Goal: Task Accomplishment & Management: Manage account settings

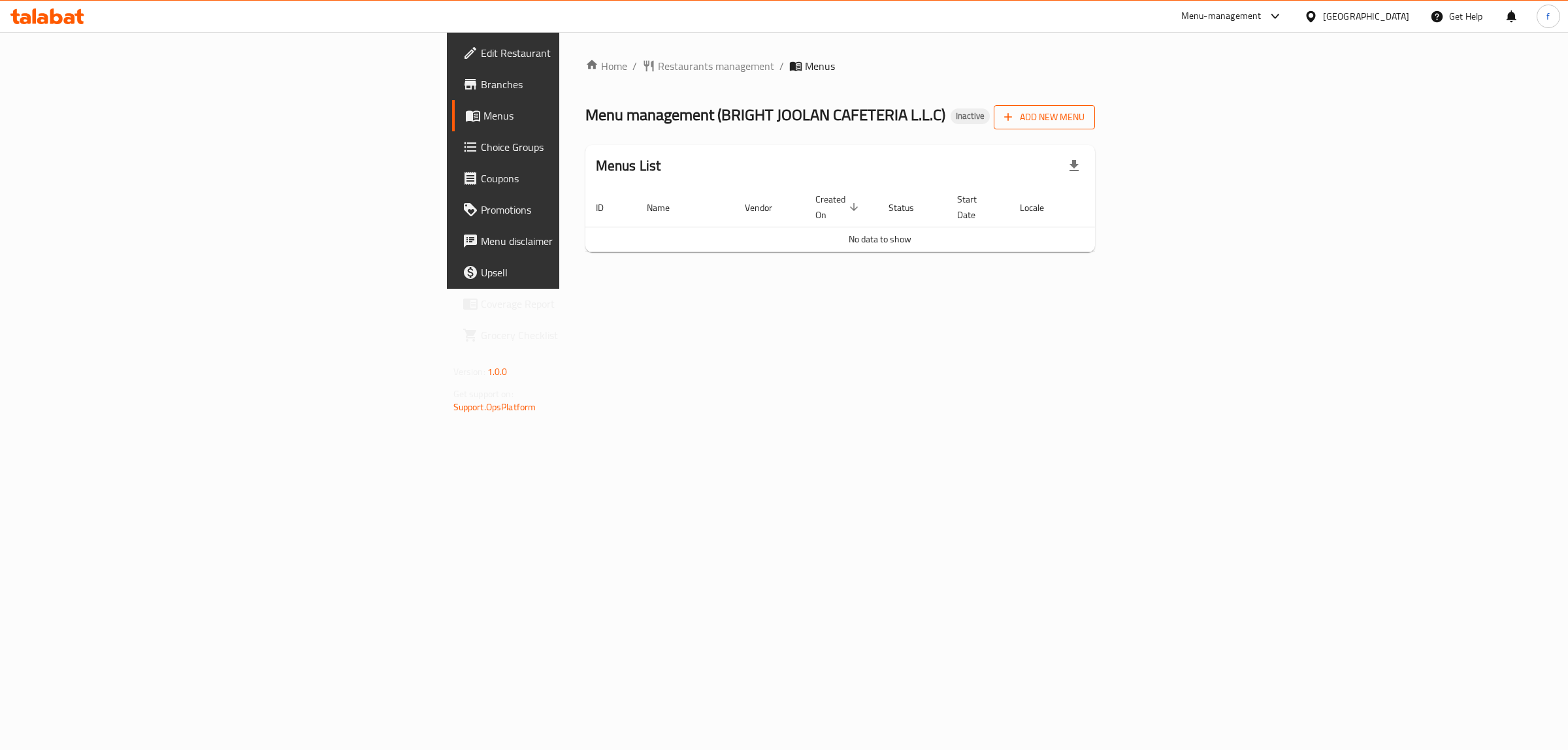
click at [1084, 118] on span "Add New Menu" at bounding box center [1044, 118] width 80 height 17
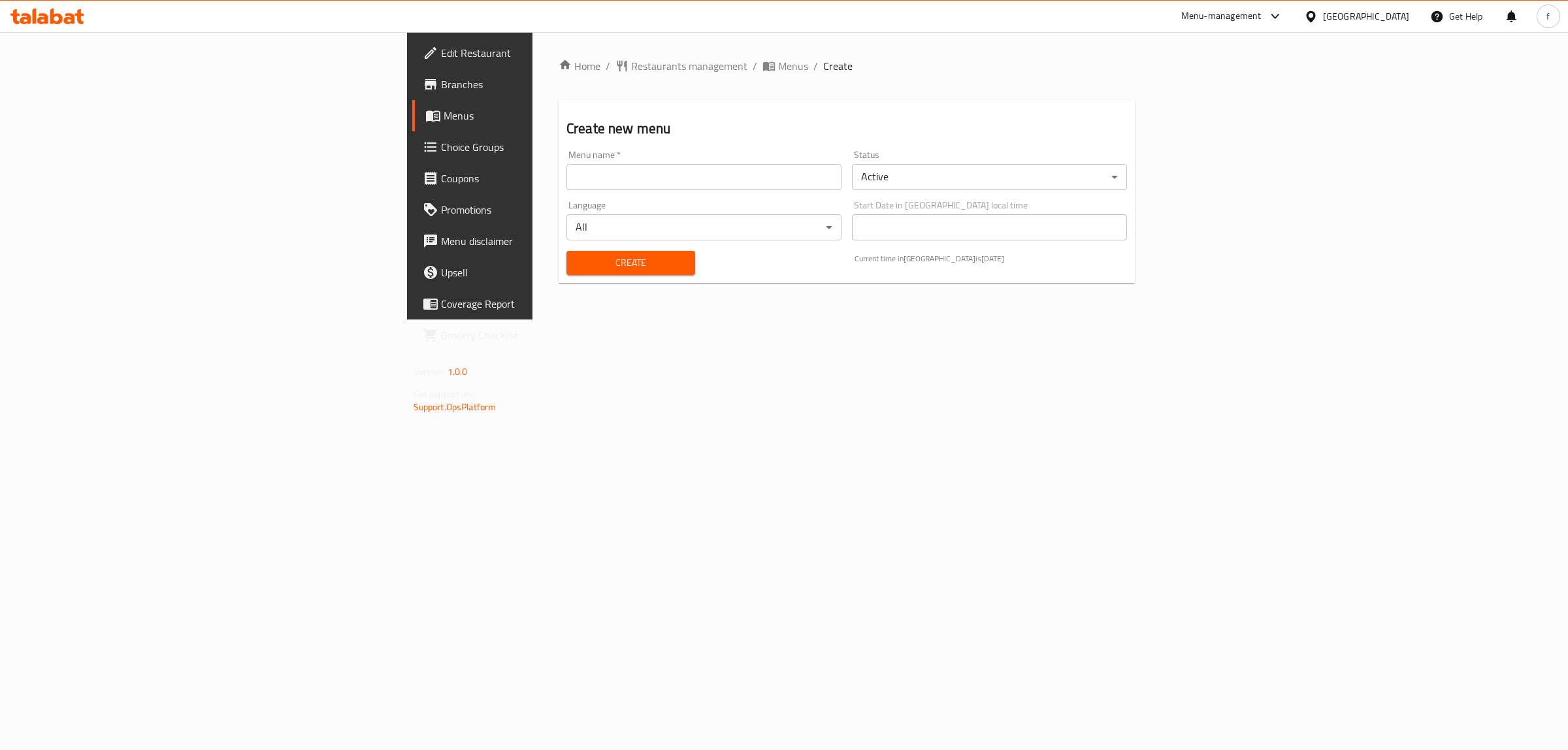
click at [566, 181] on input "text" at bounding box center [703, 177] width 275 height 26
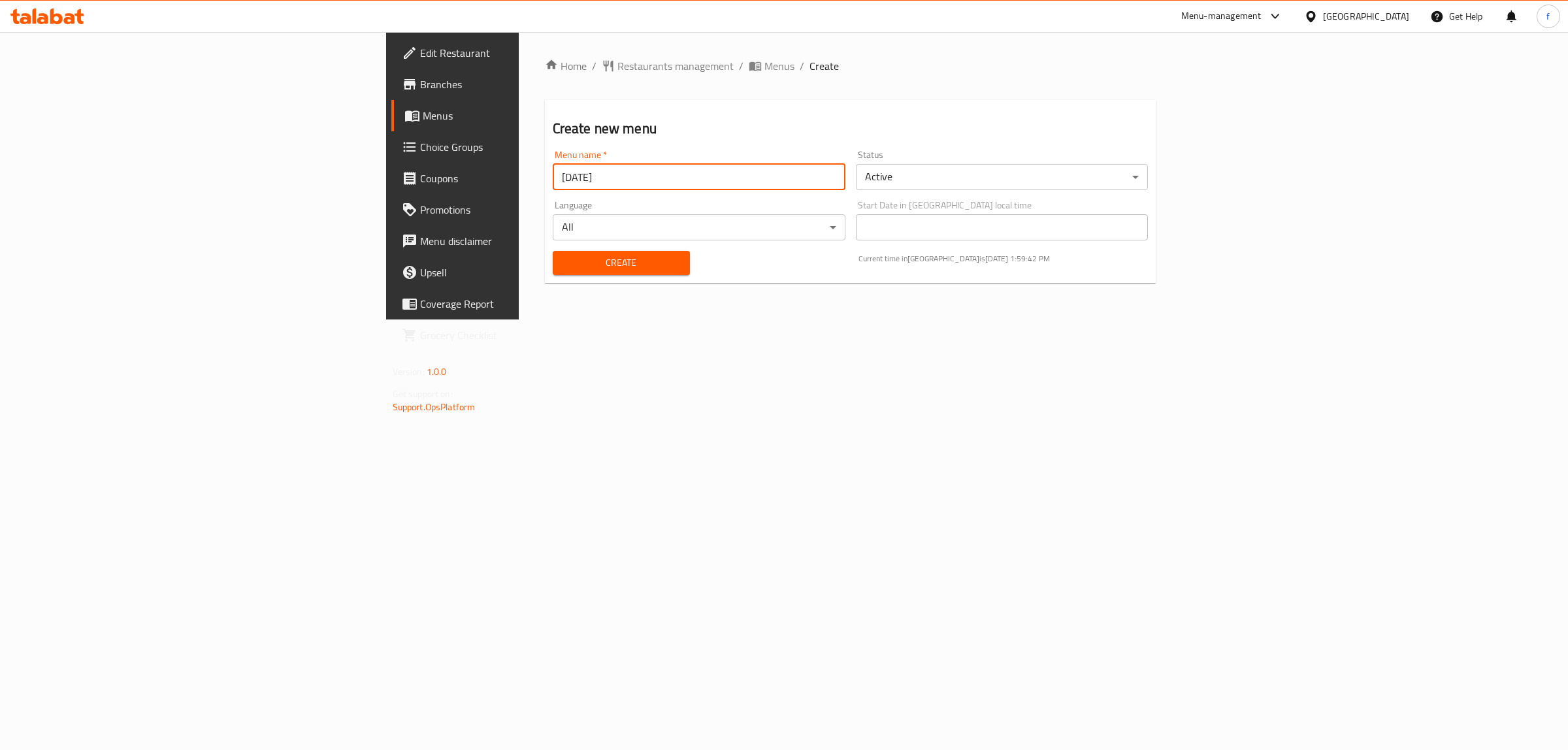
type input "[DATE]"
click at [580, 269] on span "Create" at bounding box center [621, 263] width 116 height 17
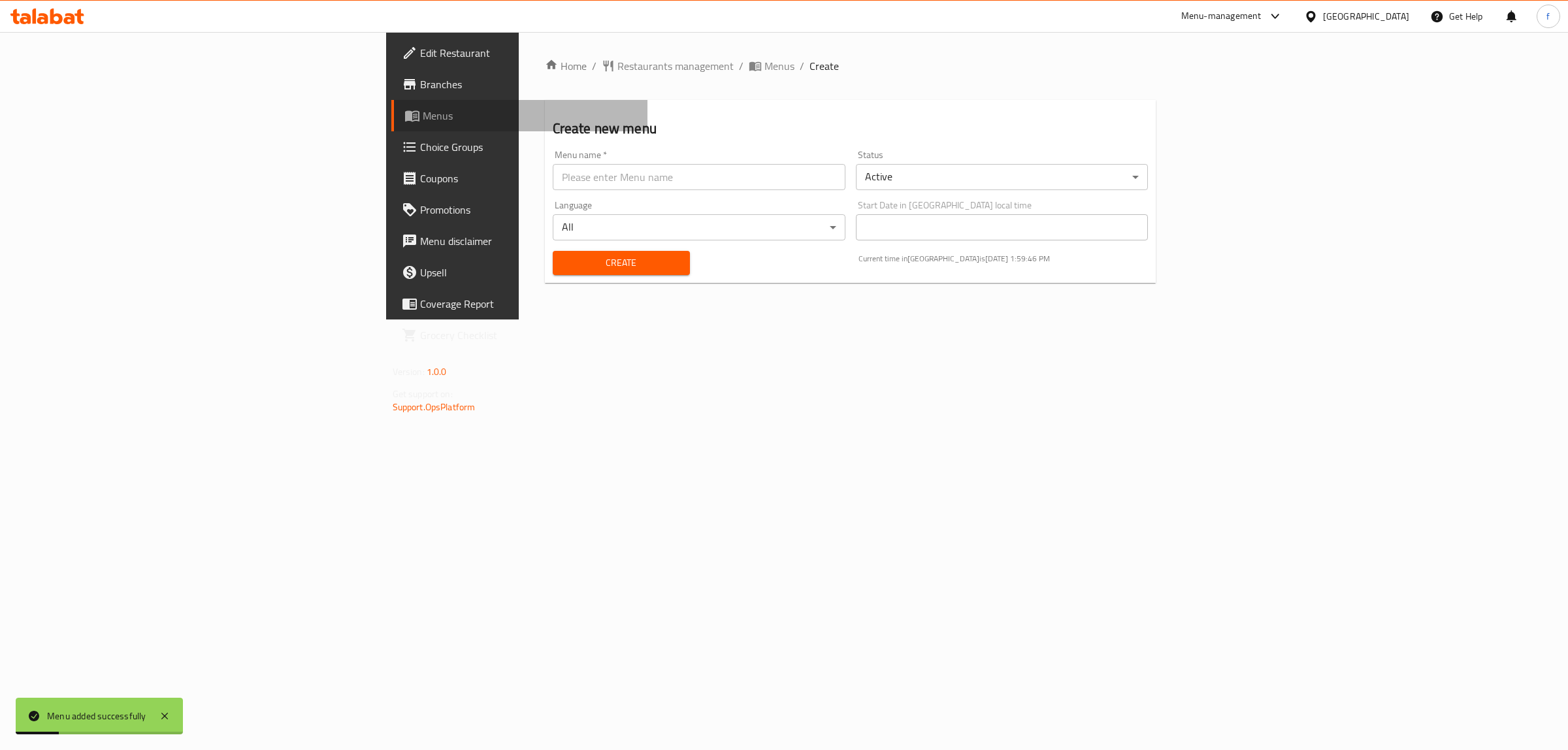
click at [404, 109] on icon at bounding box center [412, 116] width 16 height 16
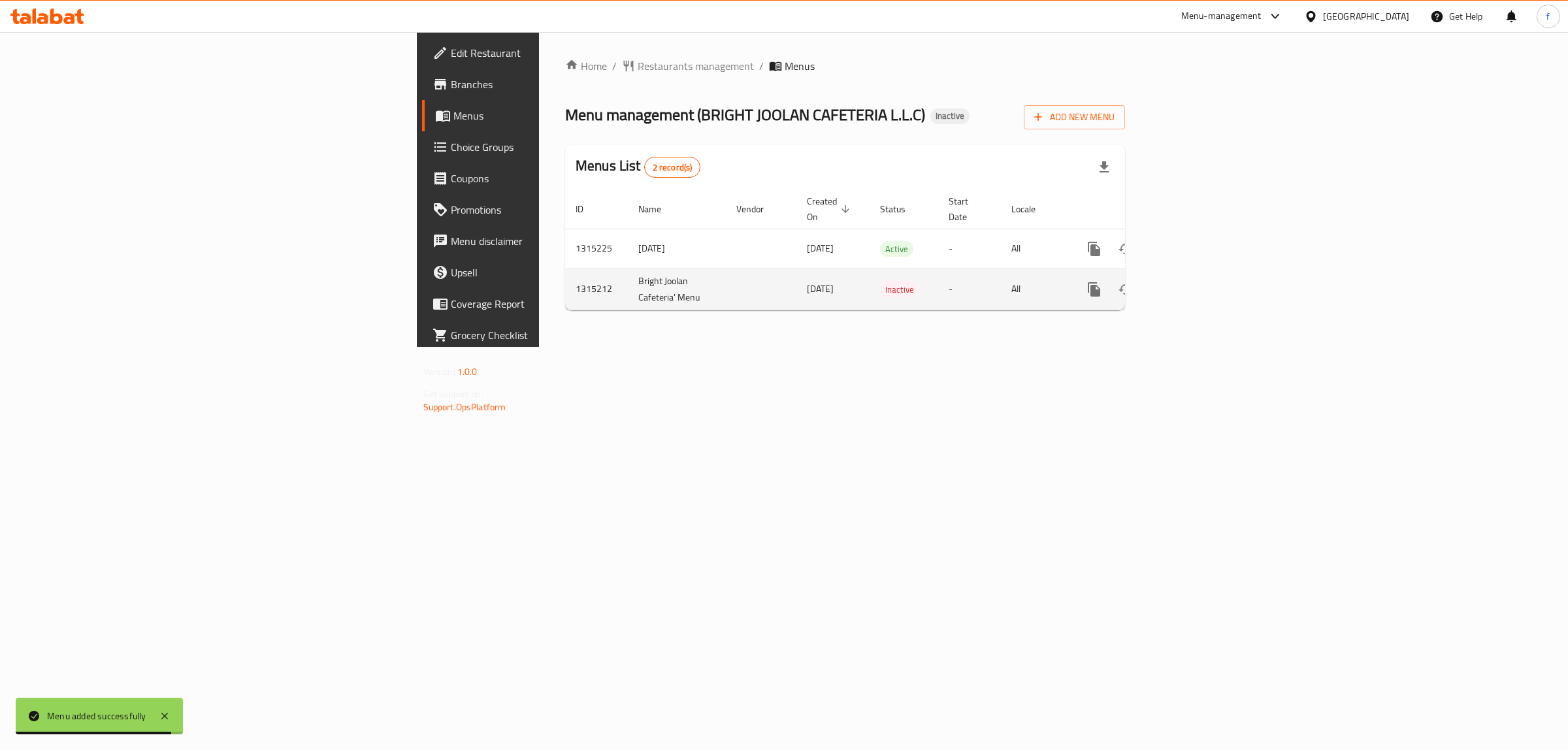
drag, startPoint x: 477, startPoint y: 274, endPoint x: 628, endPoint y: 274, distance: 151.0
click at [628, 274] on tr "1315212 Bright Joolan Cafeteria' Menu [DATE] Inactive - All" at bounding box center [890, 289] width 649 height 41
click at [796, 274] on td "[DATE]" at bounding box center [833, 289] width 73 height 41
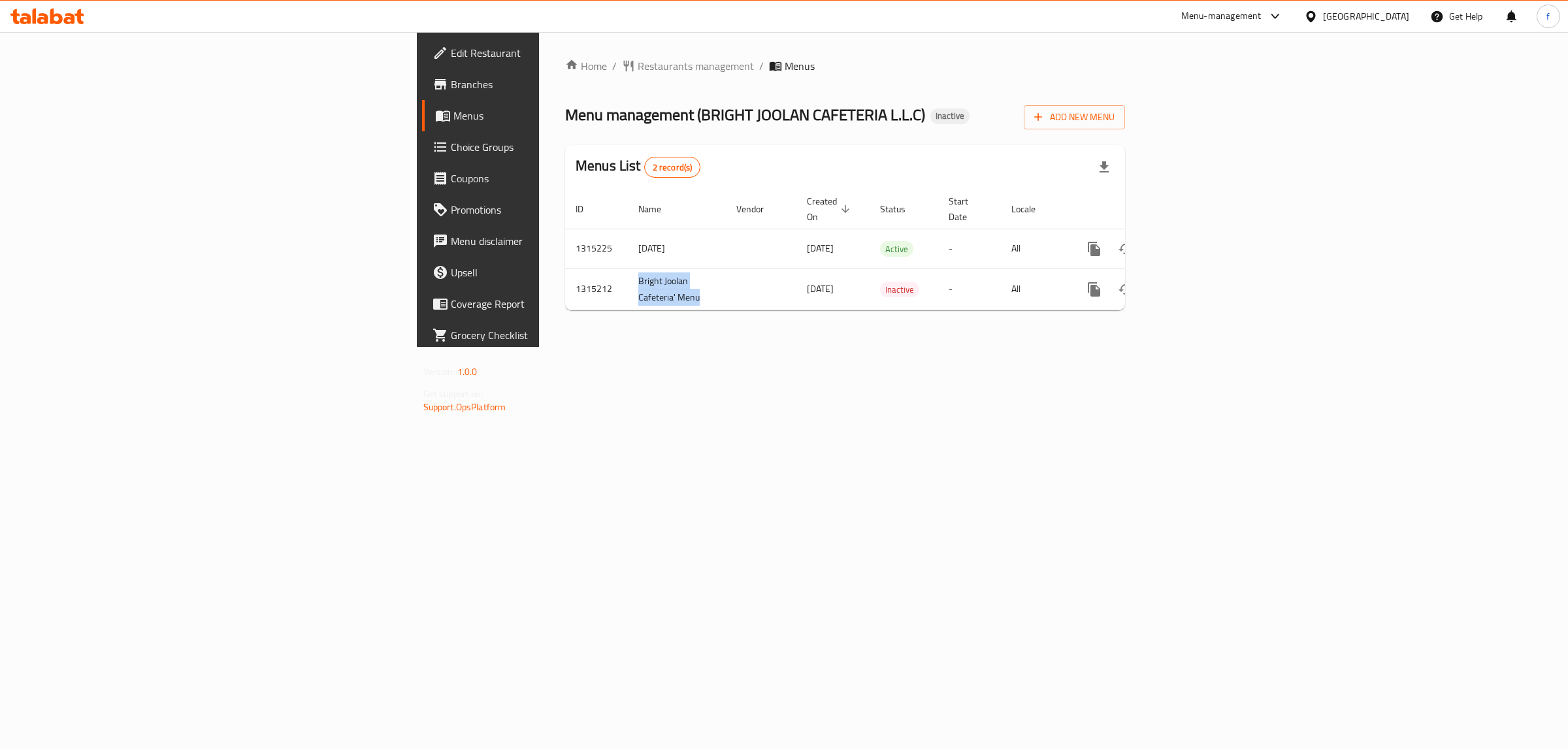
drag, startPoint x: 354, startPoint y: 265, endPoint x: 453, endPoint y: 296, distance: 103.7
click at [565, 296] on table "ID Name Vendor Created On sorted descending Status Start Date Locale Actions 13…" at bounding box center [890, 250] width 649 height 121
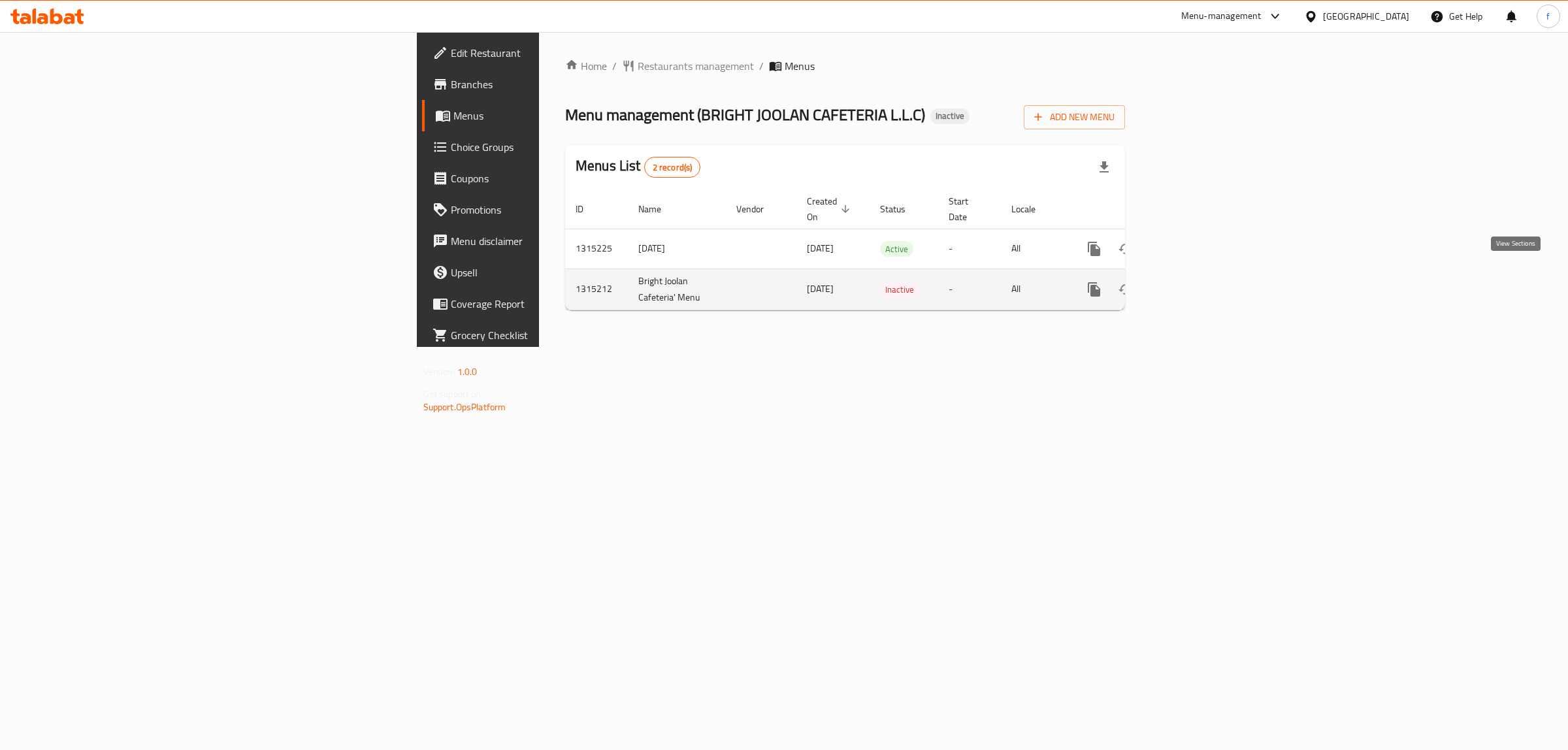
click at [1204, 274] on link "enhanced table" at bounding box center [1188, 289] width 31 height 31
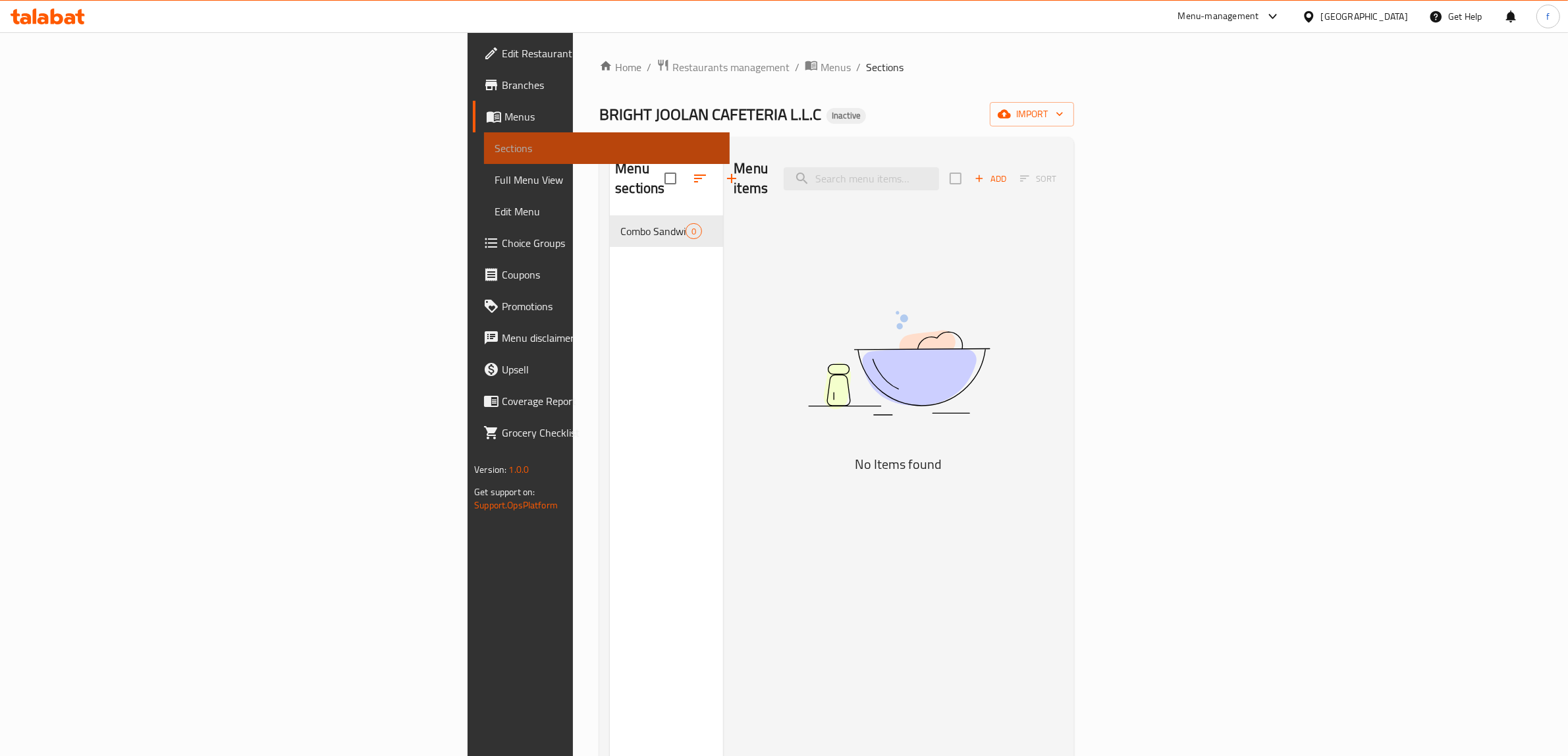
click at [495, 143] on span "Sections" at bounding box center [607, 148] width 225 height 16
click at [505, 117] on span "Menus" at bounding box center [612, 117] width 215 height 16
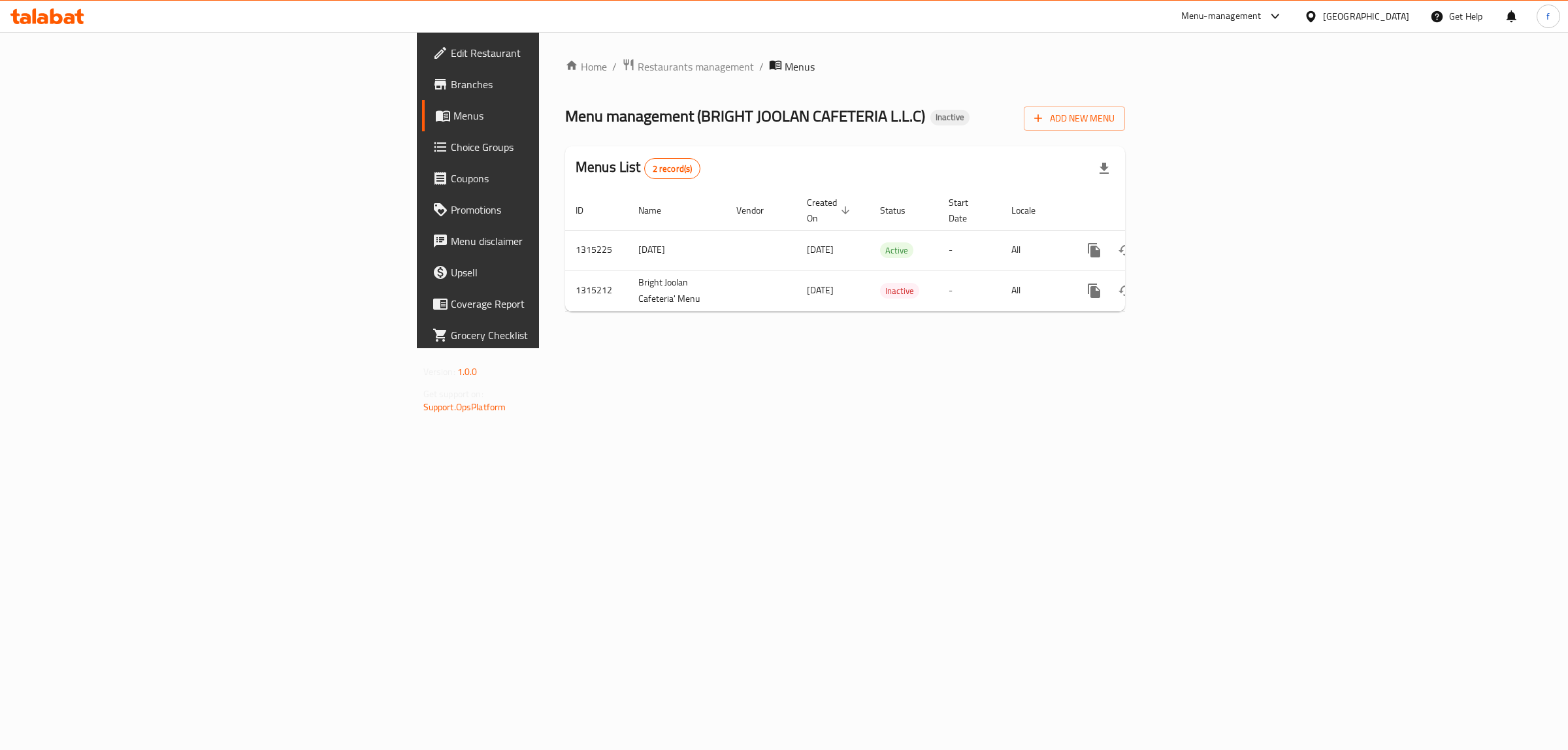
click at [658, 348] on div "Home / Restaurants management / Menus Menu management ( BRIGHT JOOLAN CAFETERIA…" at bounding box center [845, 190] width 612 height 316
click at [1204, 275] on div "enhanced table" at bounding box center [1141, 290] width 125 height 31
click at [1196, 283] on icon "enhanced table" at bounding box center [1188, 291] width 16 height 16
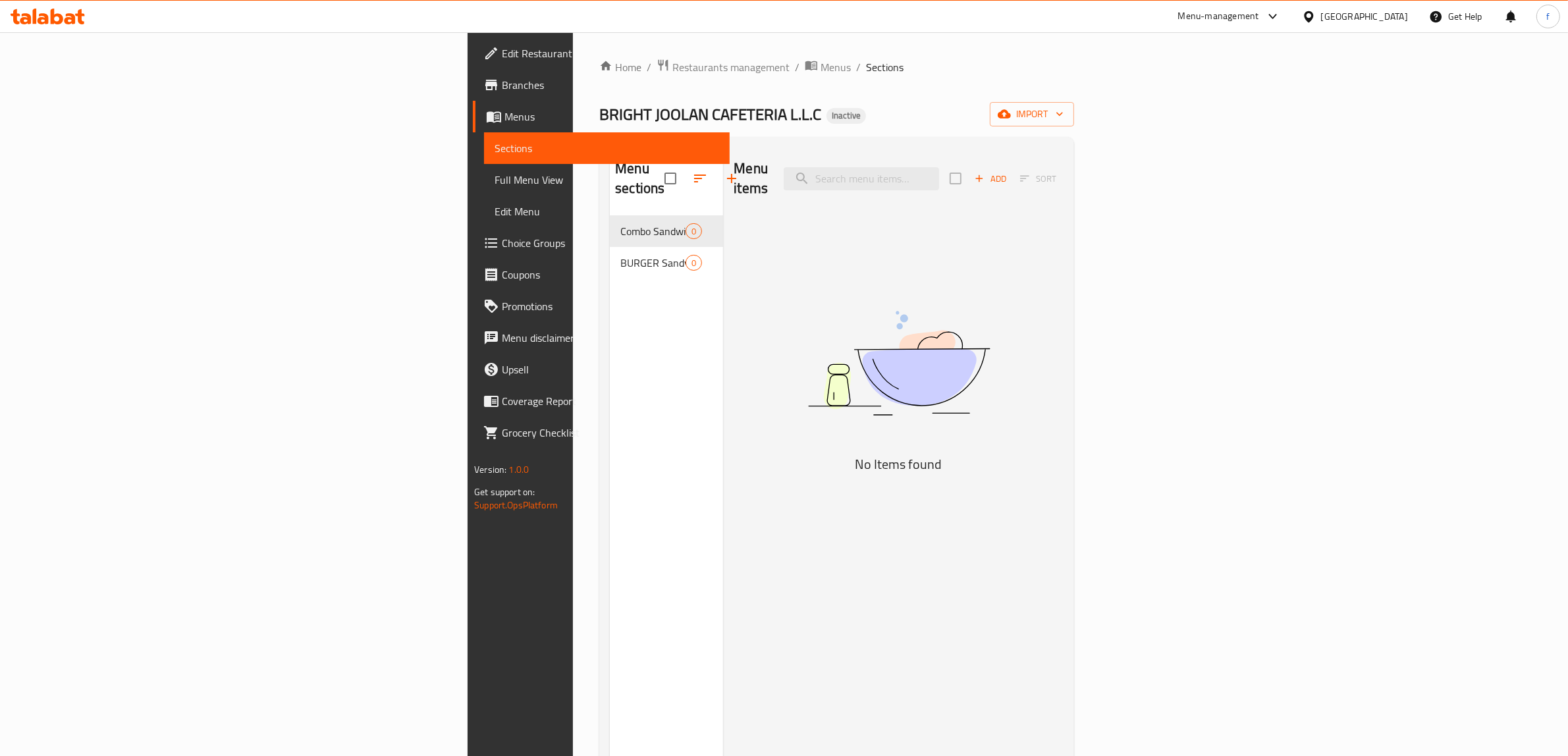
click at [505, 109] on span "Menus" at bounding box center [612, 117] width 215 height 16
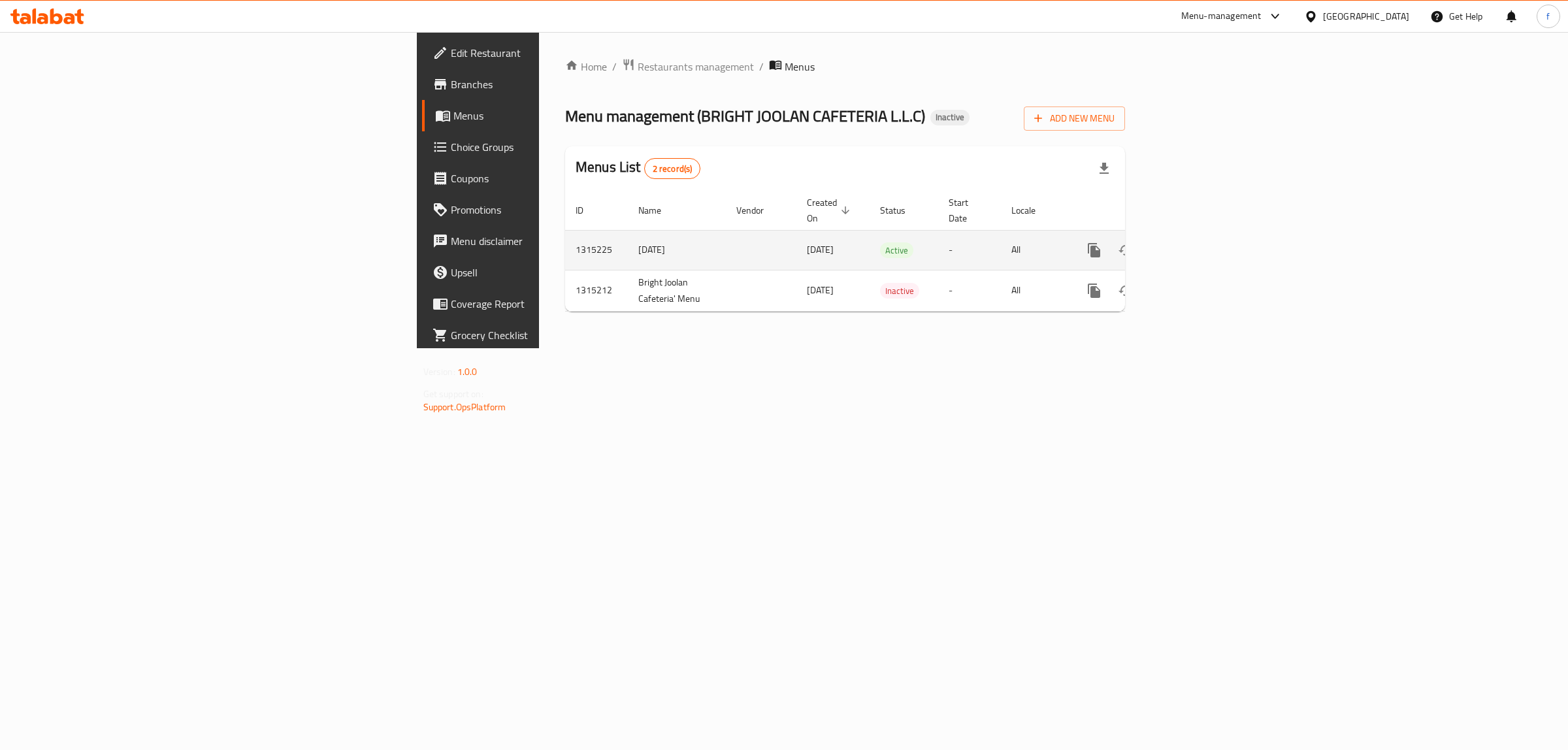
click at [1196, 242] on icon "enhanced table" at bounding box center [1188, 250] width 16 height 16
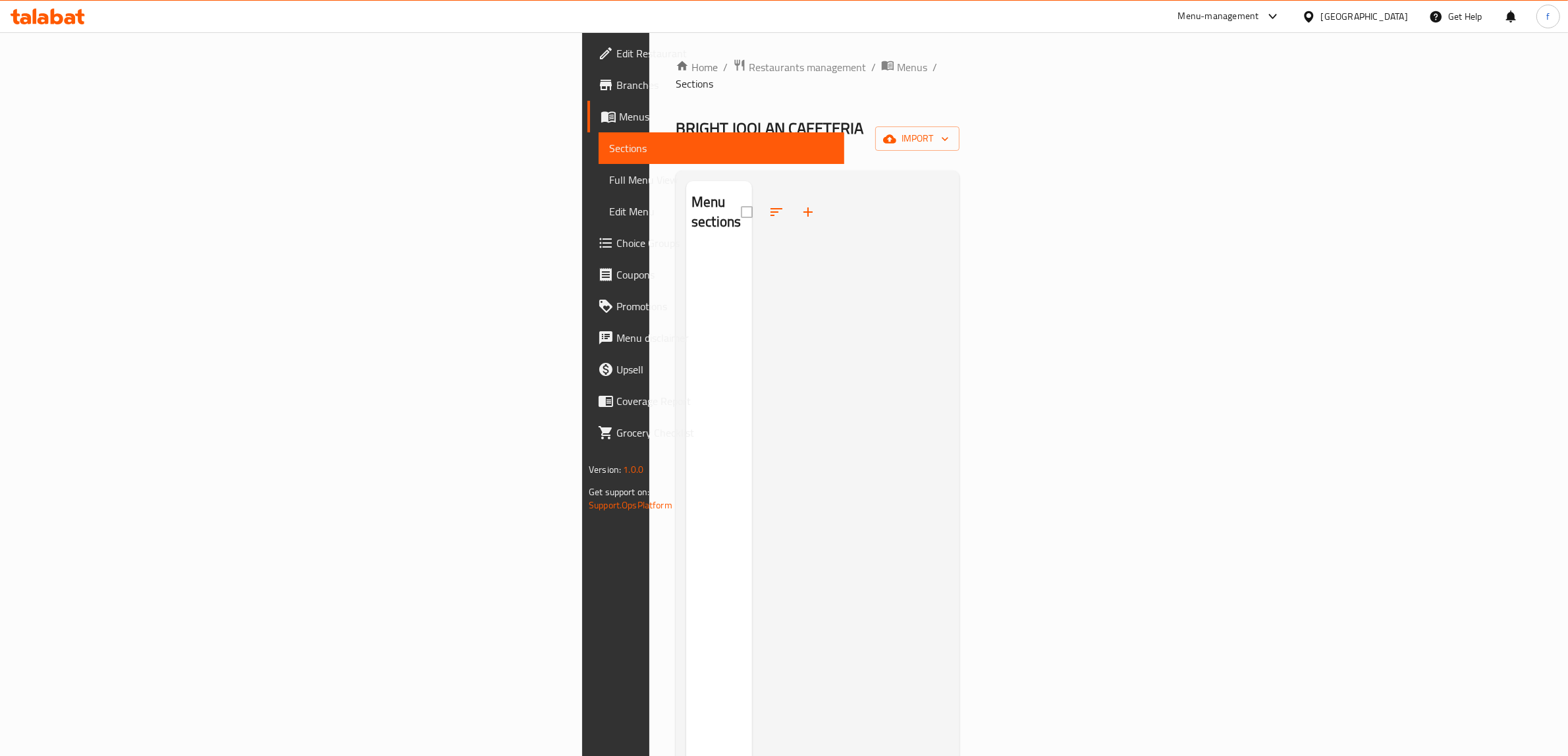
click at [619, 120] on span "Menus" at bounding box center [726, 117] width 215 height 16
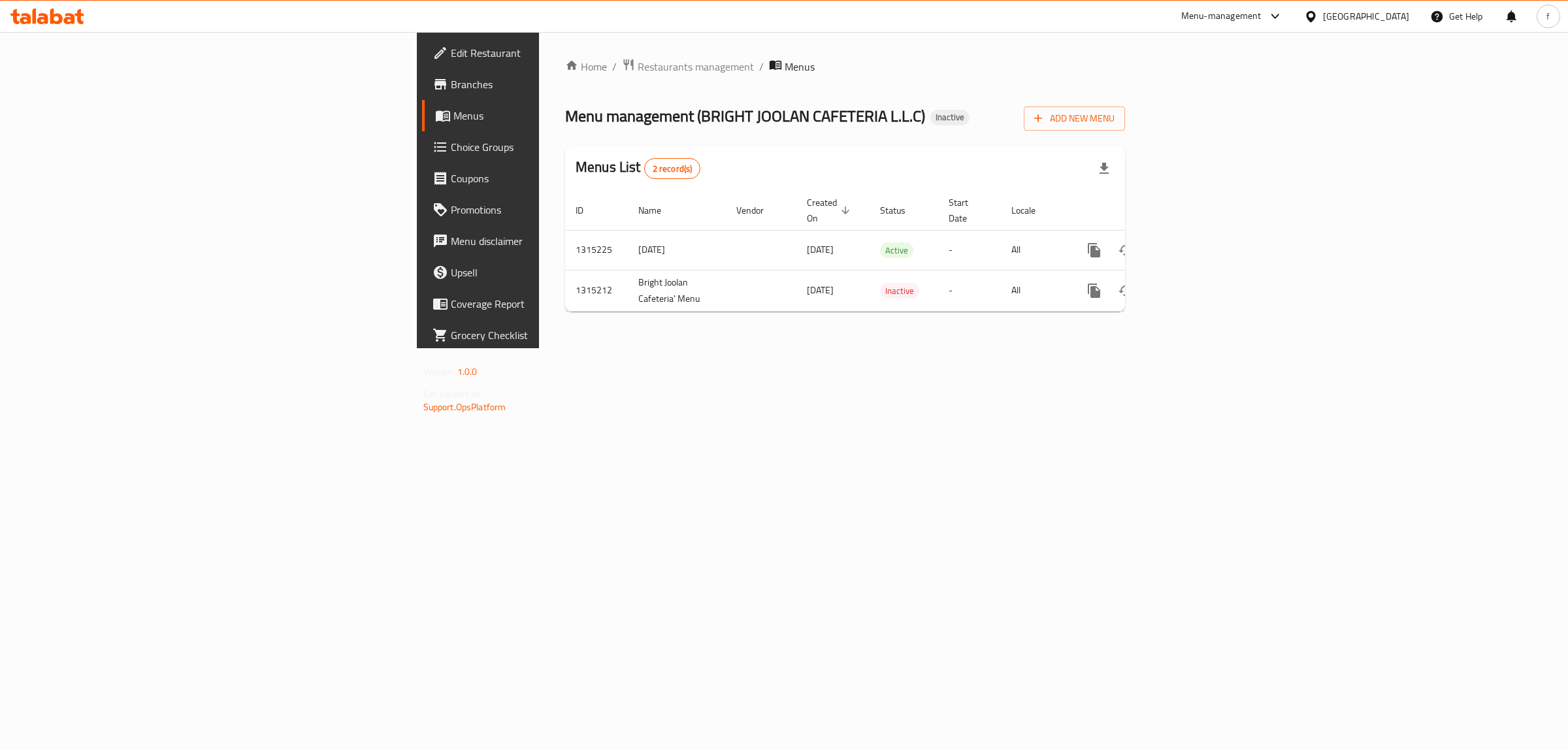
click at [75, 26] on div at bounding box center [47, 17] width 95 height 26
click at [69, 17] on icon at bounding box center [47, 16] width 74 height 16
